Goal: Check status: Check status

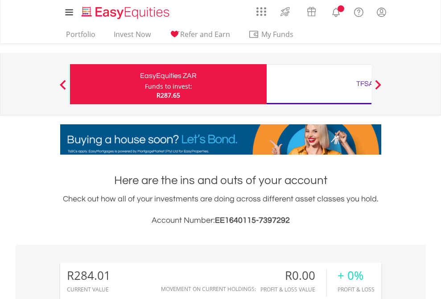
scroll to position [86, 140]
click at [145, 84] on div "Funds to invest:" at bounding box center [168, 86] width 47 height 9
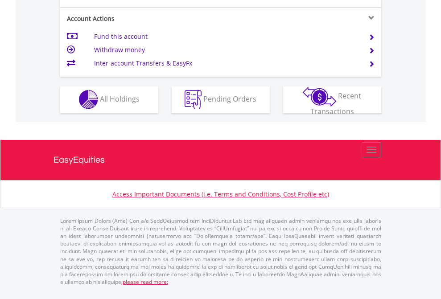
scroll to position [833, 0]
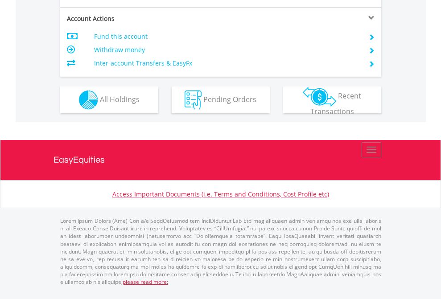
scroll to position [872, 0]
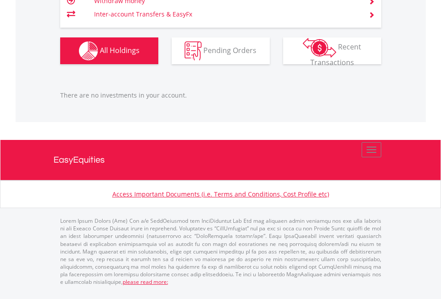
scroll to position [86, 140]
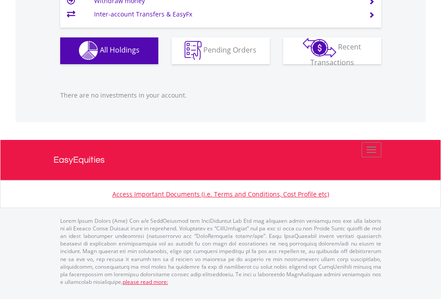
scroll to position [86, 140]
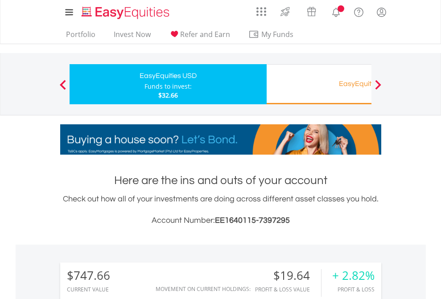
scroll to position [86, 140]
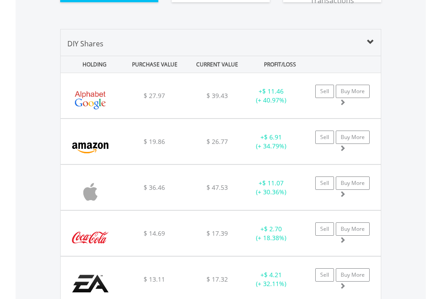
scroll to position [1027, 0]
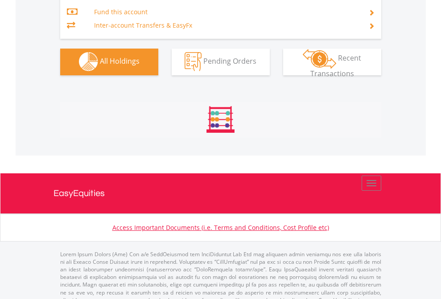
scroll to position [934, 0]
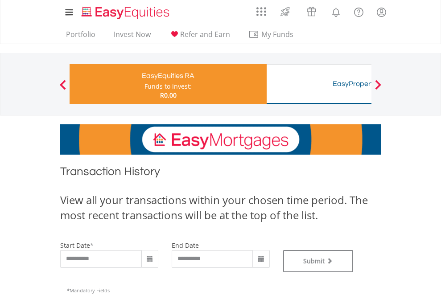
type input "**********"
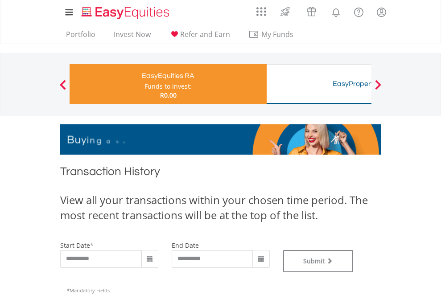
type input "**********"
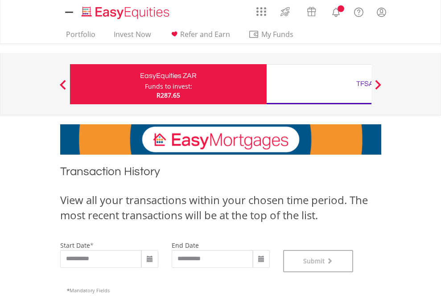
scroll to position [361, 0]
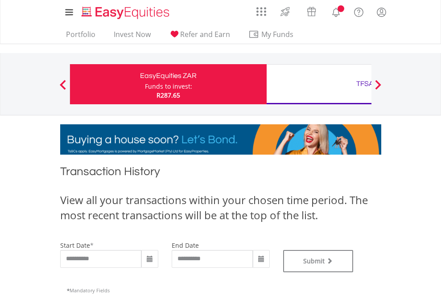
click at [319, 84] on div "TFSA" at bounding box center [365, 84] width 186 height 12
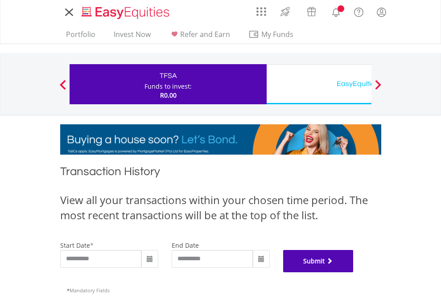
click at [353, 272] on button "Submit" at bounding box center [318, 261] width 70 height 22
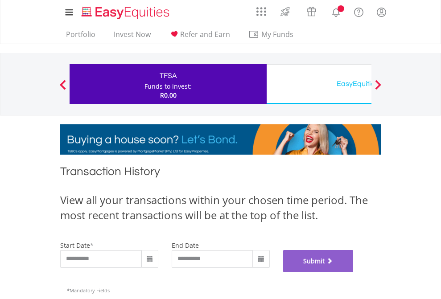
scroll to position [361, 0]
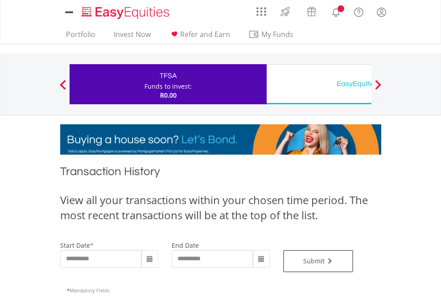
click at [319, 84] on div "EasyEquities USD" at bounding box center [365, 84] width 186 height 12
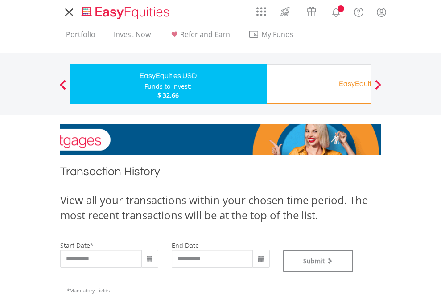
type input "**********"
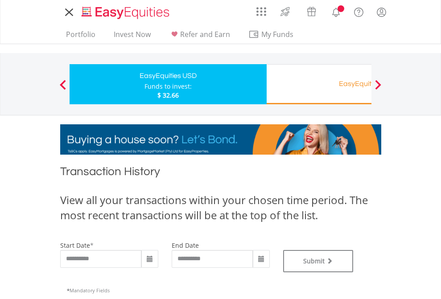
type input "**********"
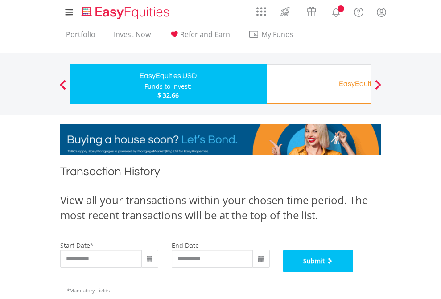
click at [353, 272] on button "Submit" at bounding box center [318, 261] width 70 height 22
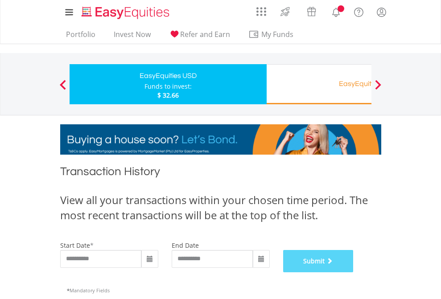
scroll to position [361, 0]
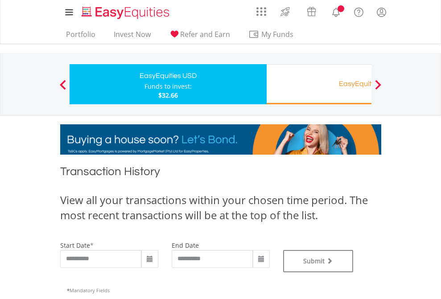
click at [319, 84] on div "EasyEquities RA" at bounding box center [365, 84] width 186 height 12
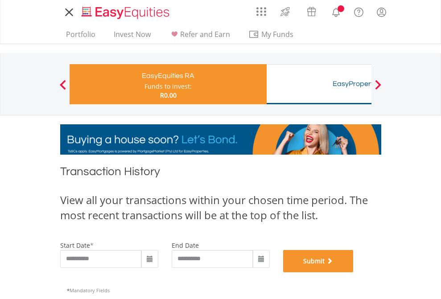
click at [353, 272] on button "Submit" at bounding box center [318, 261] width 70 height 22
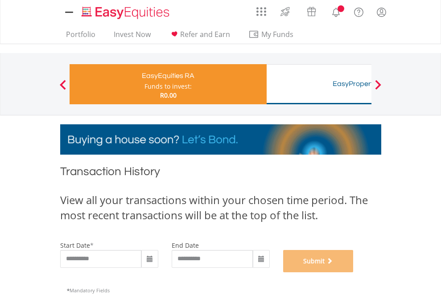
scroll to position [361, 0]
